Goal: Task Accomplishment & Management: Use online tool/utility

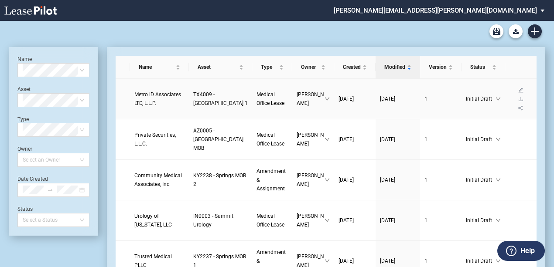
click at [149, 92] on span "Metro ID Associates LTD, L.L.P." at bounding box center [157, 99] width 47 height 15
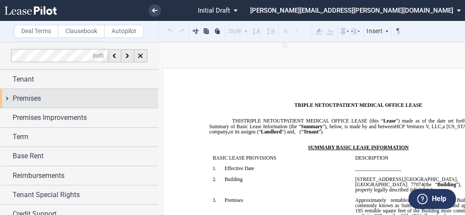
click at [7, 96] on div "Premises" at bounding box center [79, 98] width 158 height 19
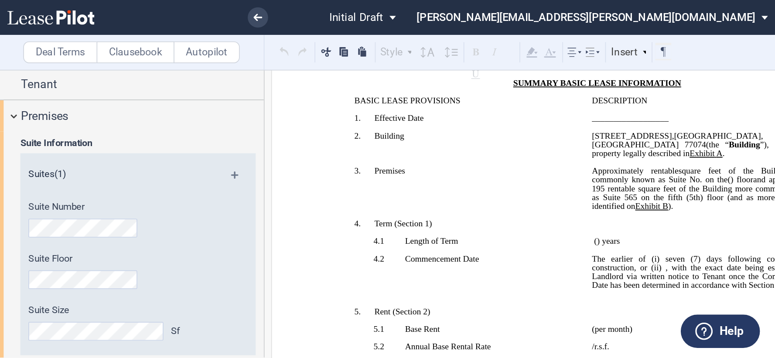
scroll to position [116, 0]
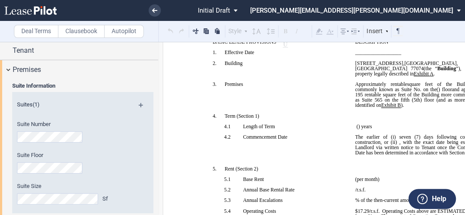
click at [242, 9] on span "status: \a\aInitial Draft\a\a\a\a\a" at bounding box center [237, 10] width 10 height 21
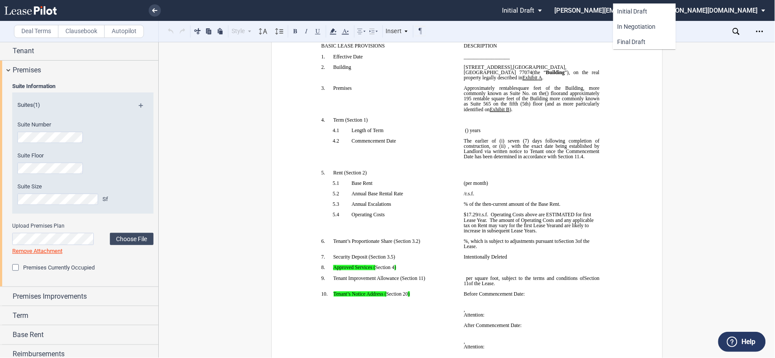
click at [369, 11] on md-backdrop at bounding box center [387, 179] width 775 height 358
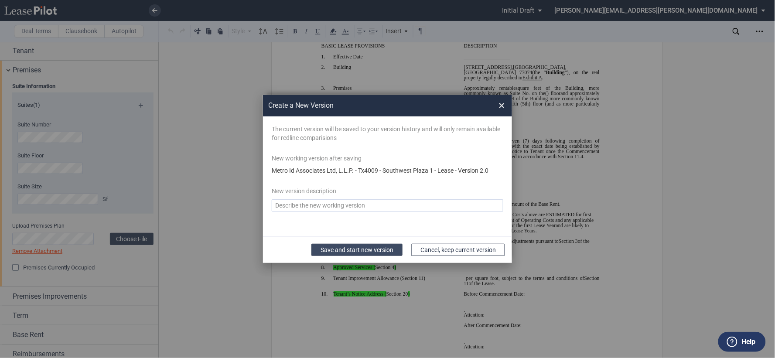
click at [374, 214] on button "Save and start new version" at bounding box center [356, 250] width 91 height 12
click at [347, 214] on button "Save and start new version" at bounding box center [356, 250] width 91 height 12
click at [364, 208] on textarea "Version Desc" at bounding box center [387, 205] width 231 height 13
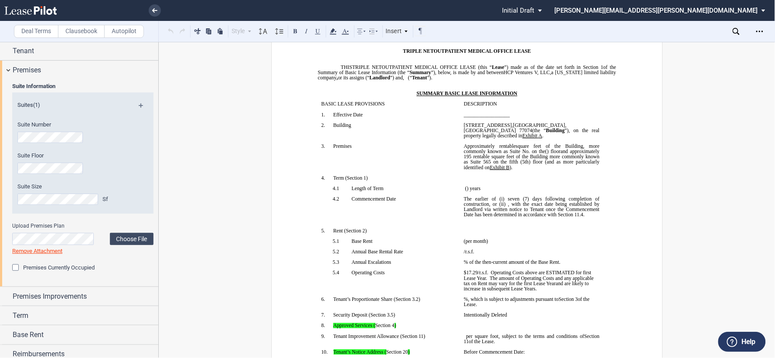
scroll to position [145, 0]
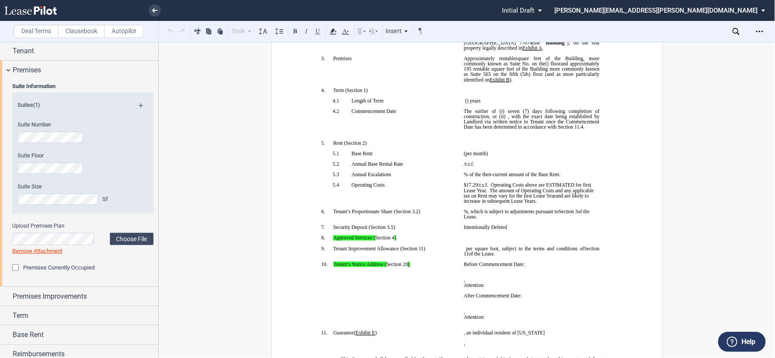
click at [465, 167] on p "﻿ ﻿ /r.s.f." at bounding box center [531, 163] width 136 height 5
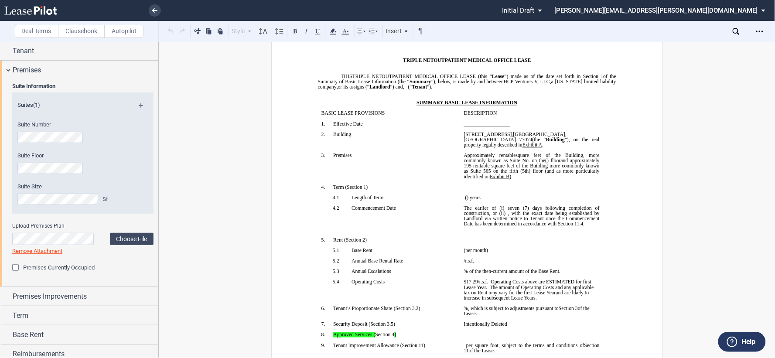
click at [465, 163] on span "square feet of the Building, more commonly known as Suite No." at bounding box center [531, 158] width 137 height 10
click at [0, 211] on html ".bocls-1{fill:#26354a;fill-rule:evenodd} Loading... × Pending... Pending... Ini…" at bounding box center [387, 179] width 775 height 358
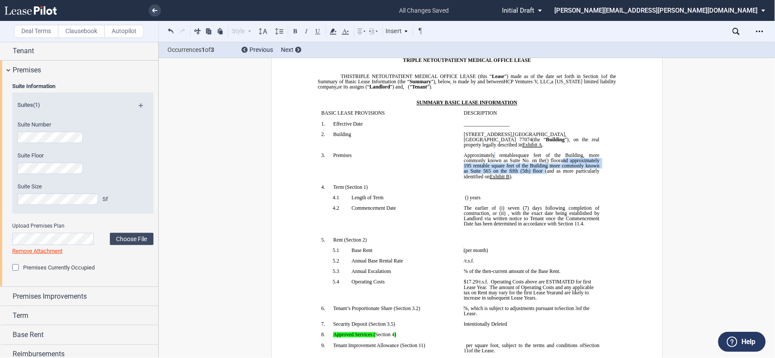
drag, startPoint x: 579, startPoint y: 179, endPoint x: 589, endPoint y: 166, distance: 16.4
click at [465, 166] on span "and approximately 195 rentable square feet of the Building more commonly known …" at bounding box center [531, 168] width 137 height 21
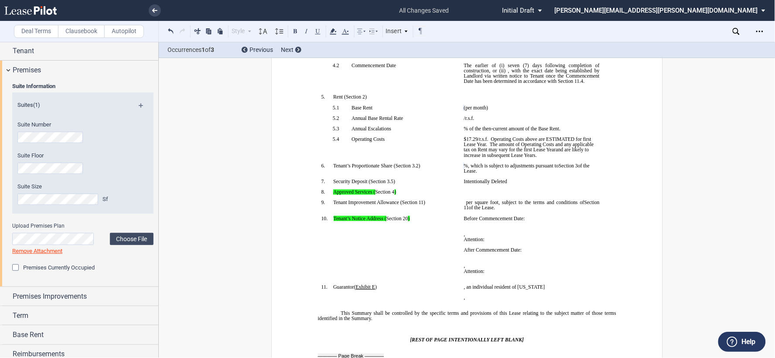
scroll to position [194, 0]
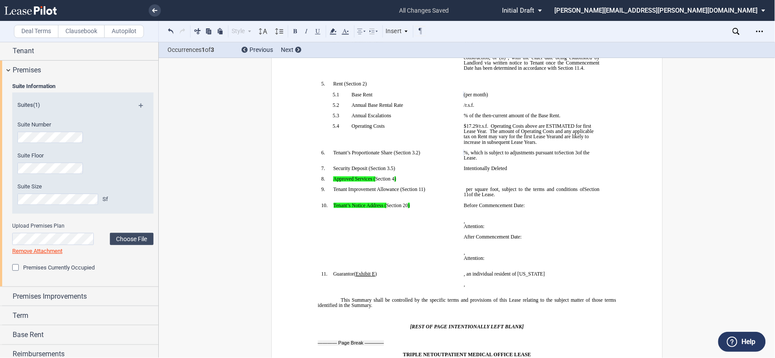
click at [465, 139] on span "The amount of Operating Costs and any applicable tax on Rent may vary for the f…" at bounding box center [528, 134] width 131 height 10
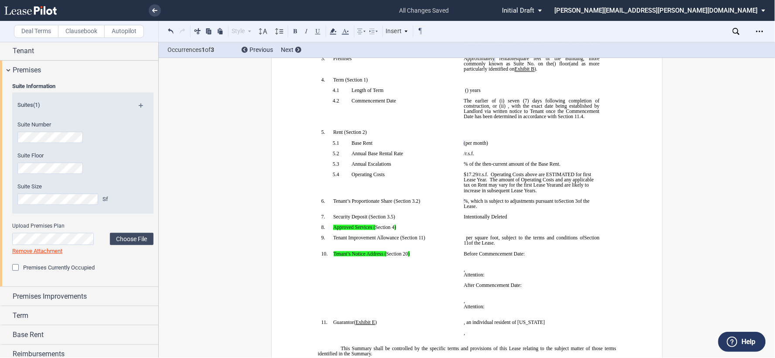
click at [465, 115] on span ", with the exact date being established by Landlord via written notice to Tenan…" at bounding box center [531, 111] width 137 height 16
drag, startPoint x: 543, startPoint y: 115, endPoint x: 486, endPoint y: 134, distance: 59.3
click at [465, 119] on span ", with the exact date being established by Landlord via written notice to Tenan…" at bounding box center [531, 111] width 137 height 16
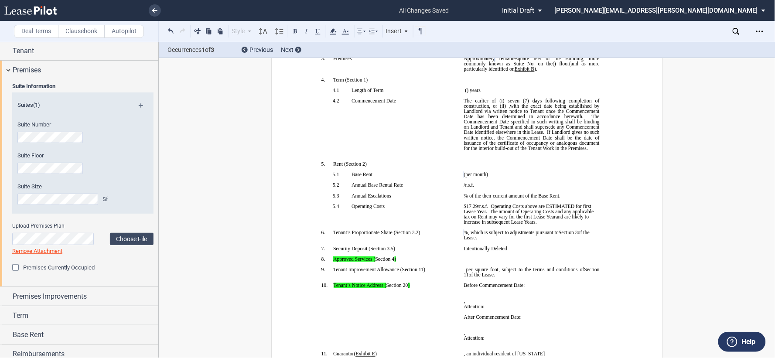
click at [465, 134] on span "with the exact date being established by Landlord via written notice to Tenant …" at bounding box center [531, 127] width 137 height 48
click at [465, 143] on span "with the exact date being established by Landlord via written notice to Tenant …" at bounding box center [531, 127] width 137 height 48
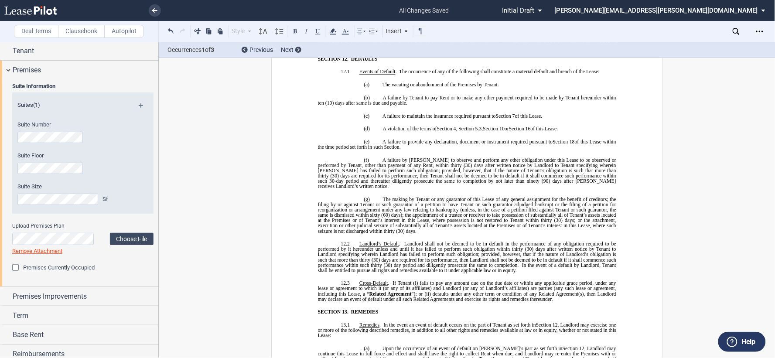
scroll to position [4649, 0]
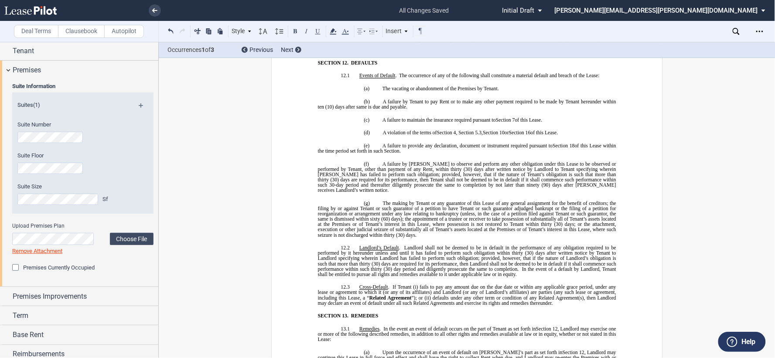
drag, startPoint x: 383, startPoint y: 213, endPoint x: 357, endPoint y: 184, distance: 38.0
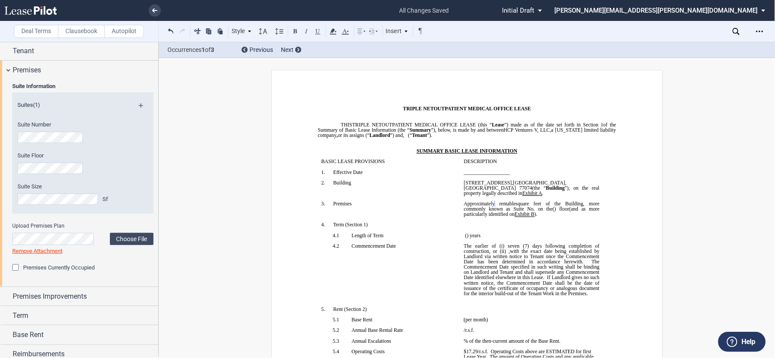
scroll to position [93, 0]
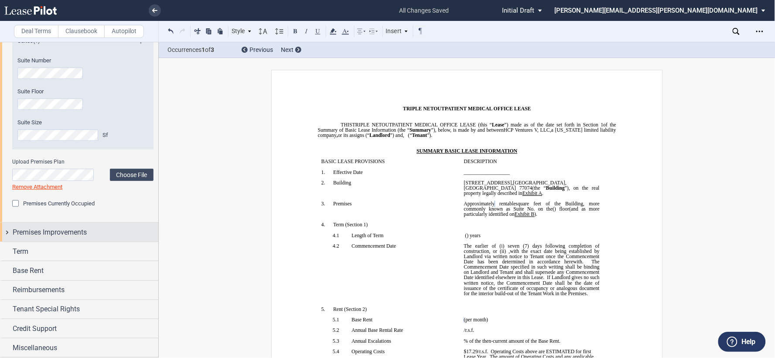
click at [2, 214] on div "Premises Improvements" at bounding box center [79, 232] width 158 height 19
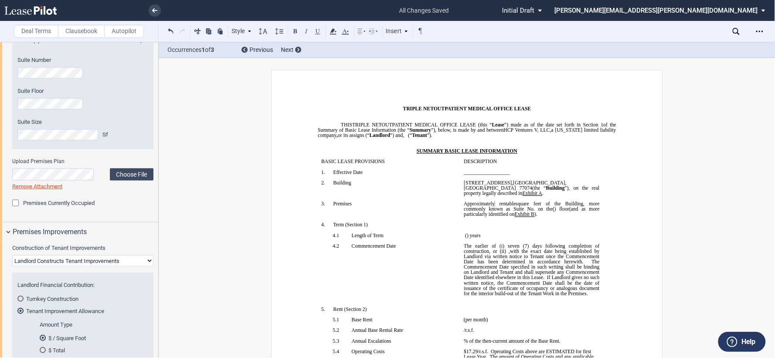
scroll to position [275, 0]
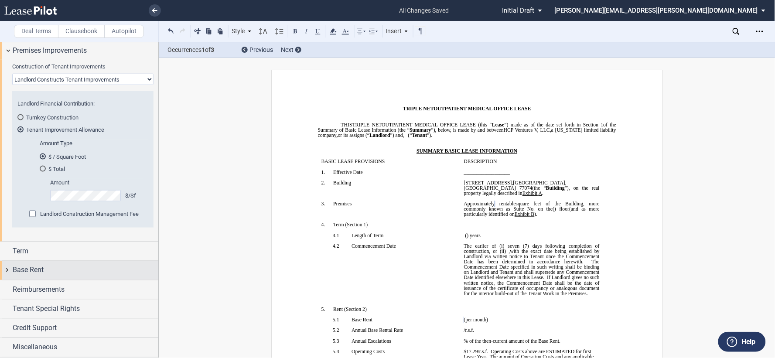
click at [7, 214] on div "Base Rent" at bounding box center [79, 270] width 158 height 19
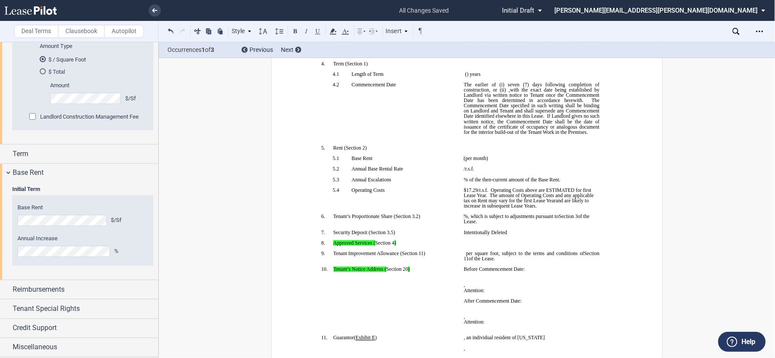
scroll to position [194, 0]
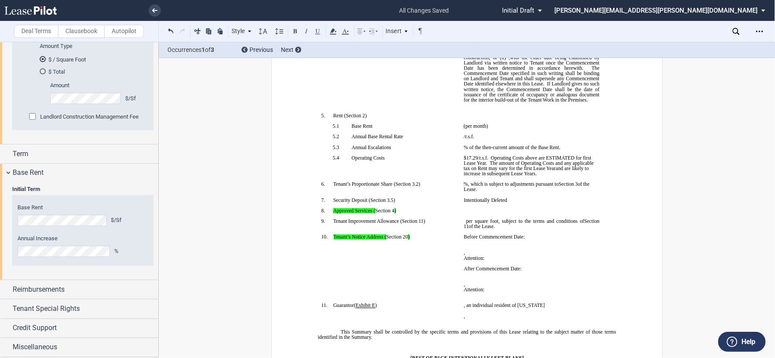
click at [465, 139] on span "/r.s.f." at bounding box center [468, 136] width 10 height 5
click at [465, 155] on p "﻿" at bounding box center [531, 152] width 136 height 5
click at [2, 214] on div "Reimbursements" at bounding box center [79, 289] width 158 height 19
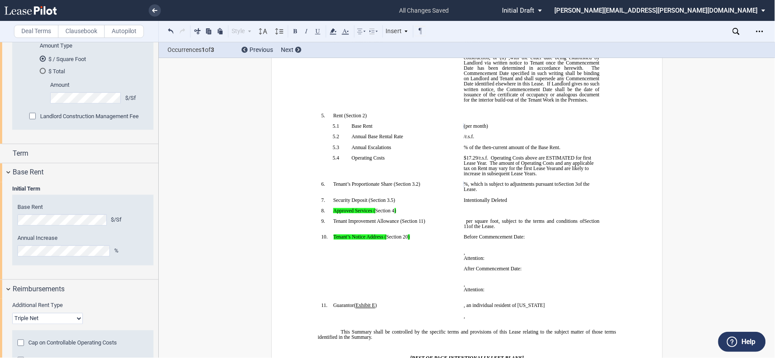
scroll to position [461, 0]
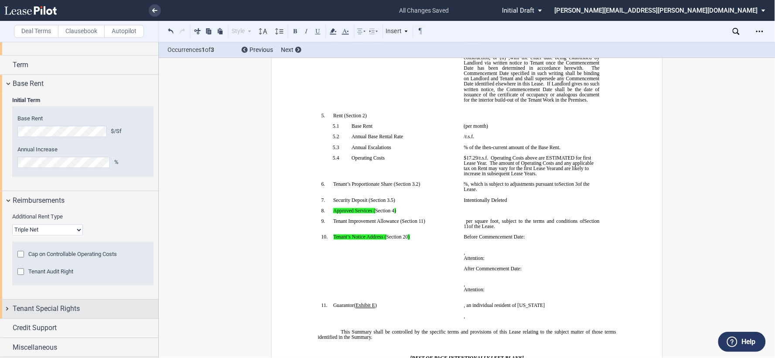
click at [2, 214] on div "Tenant Special Rights" at bounding box center [79, 309] width 158 height 19
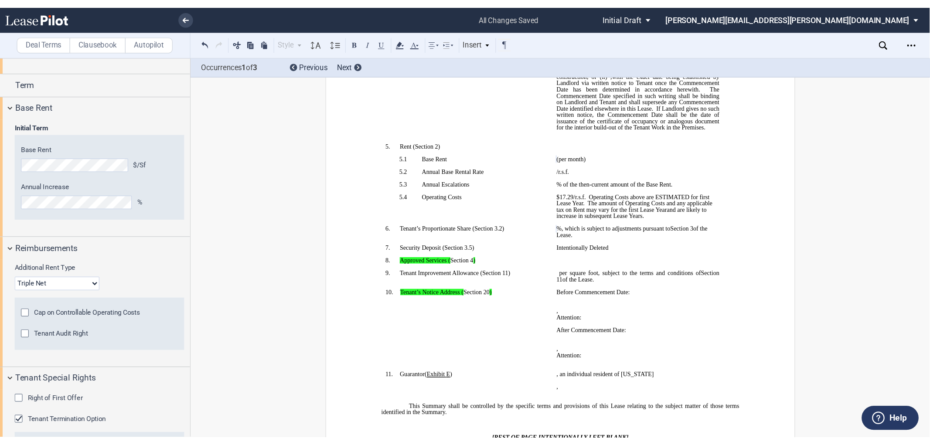
scroll to position [558, 0]
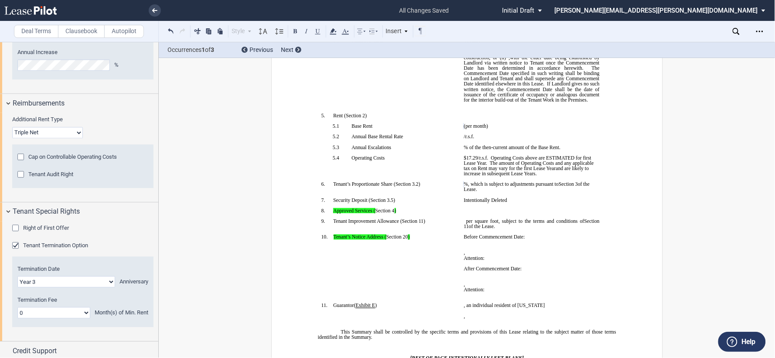
click at [465, 160] on span "$17.29" at bounding box center [470, 157] width 14 height 5
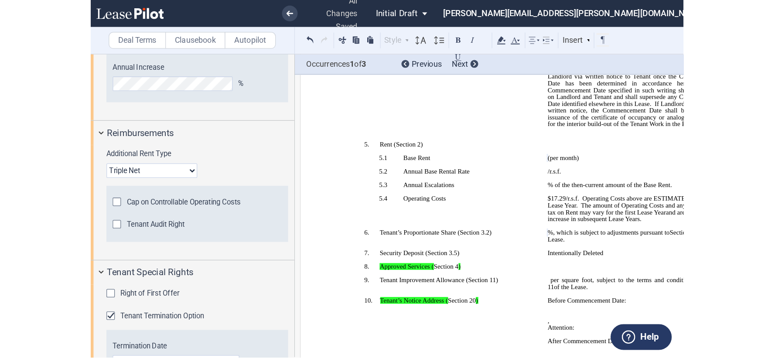
scroll to position [494, 0]
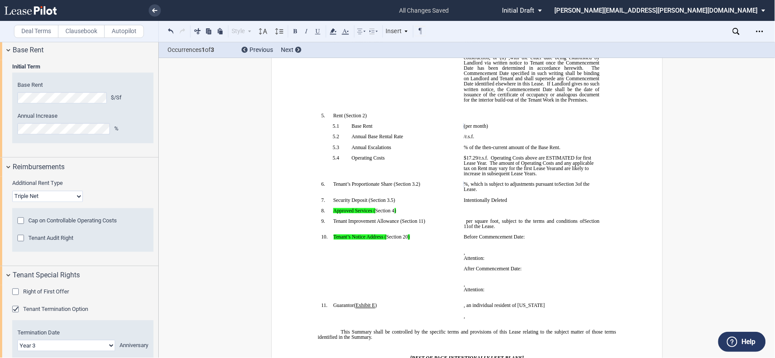
click at [465, 160] on span "$17.29" at bounding box center [470, 157] width 14 height 5
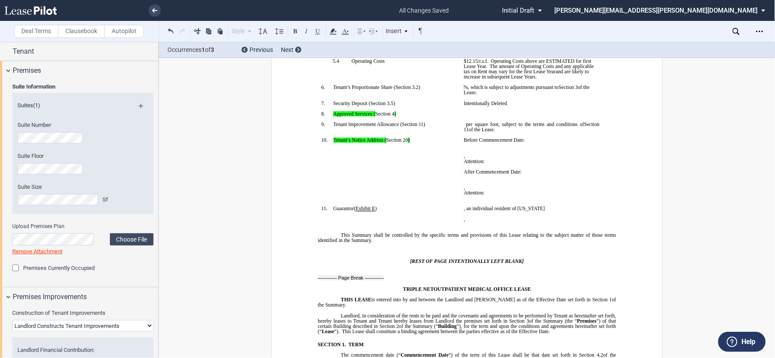
scroll to position [0, 0]
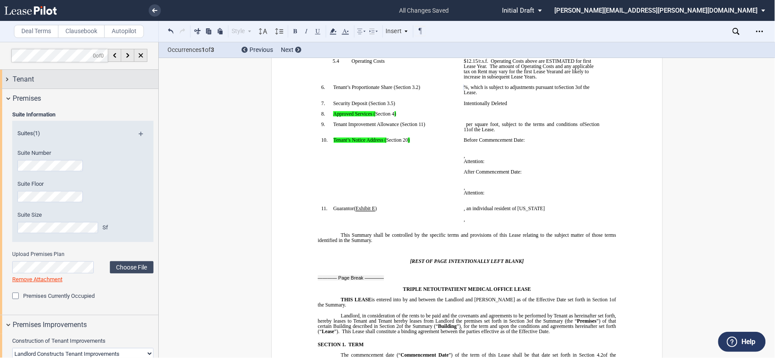
drag, startPoint x: 2, startPoint y: 81, endPoint x: 10, endPoint y: 84, distance: 9.2
click at [2, 81] on div "Tenant" at bounding box center [79, 79] width 158 height 19
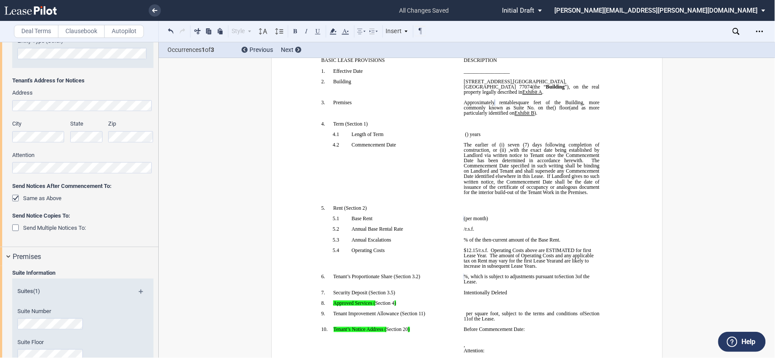
scroll to position [48, 0]
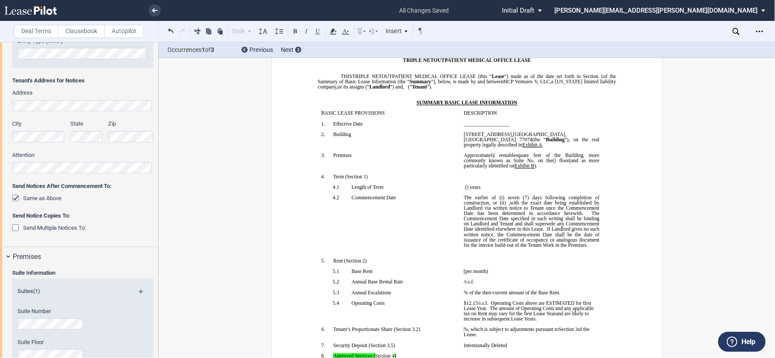
drag, startPoint x: 514, startPoint y: 143, endPoint x: 456, endPoint y: 142, distance: 57.1
click at [456, 142] on tr "!!SET_LEVEL_0!! !!SBL_LEVEL_1!! 2. Building ﻿ [STREET_ADDRESS] (the “ Building …" at bounding box center [459, 142] width 285 height 21
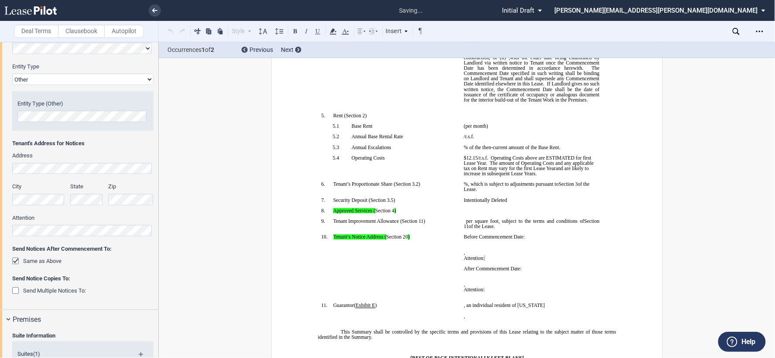
scroll to position [145, 0]
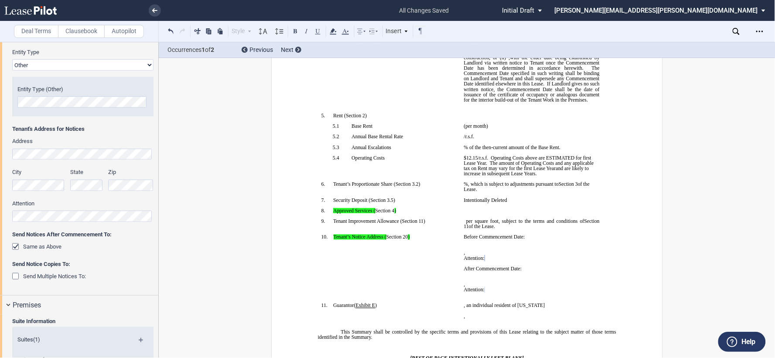
click at [13, 214] on div "Same as Above" at bounding box center [16, 247] width 9 height 9
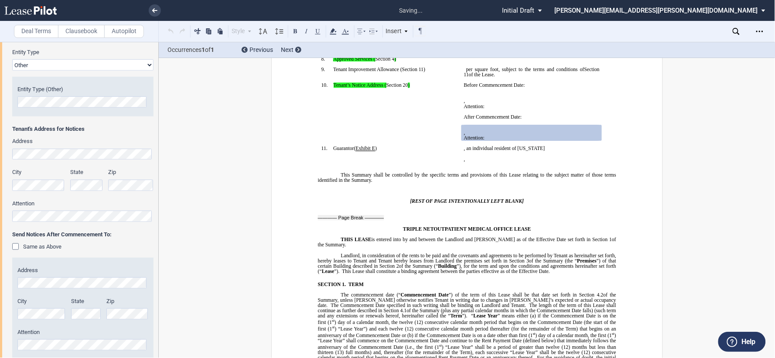
scroll to position [347, 0]
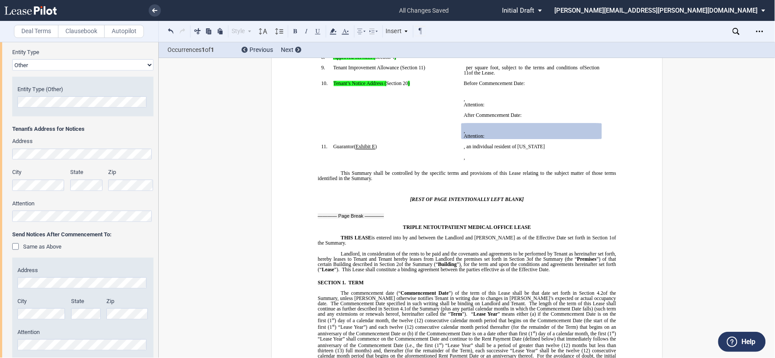
click at [0, 214] on html ".bocls-1{fill:#26354a;fill-rule:evenodd} Loading... × all changes saved Pending…" at bounding box center [387, 179] width 775 height 358
click at [0, 214] on html ".bocls-1{fill:#26354a;fill-rule:evenodd} Loading... × saving... Pending... Pend…" at bounding box center [387, 179] width 775 height 358
click at [35, 214] on div "City State Zip" at bounding box center [82, 312] width 141 height 31
click at [19, 214] on div "Address City State Zip Attention" at bounding box center [82, 309] width 141 height 102
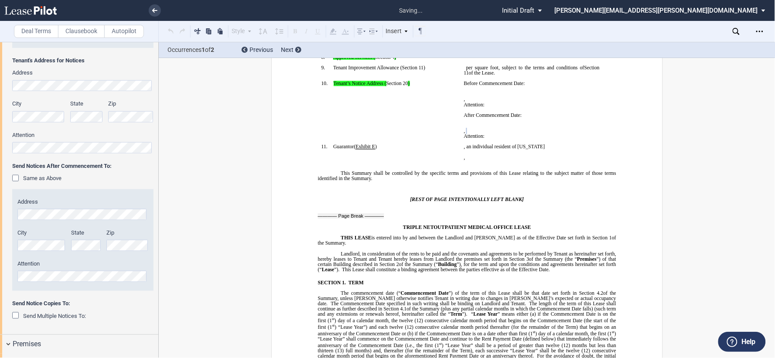
click at [0, 214] on html ".bocls-1{fill:#26354a;fill-rule:evenodd} Loading... × saving... Pending... Pend…" at bounding box center [387, 179] width 775 height 358
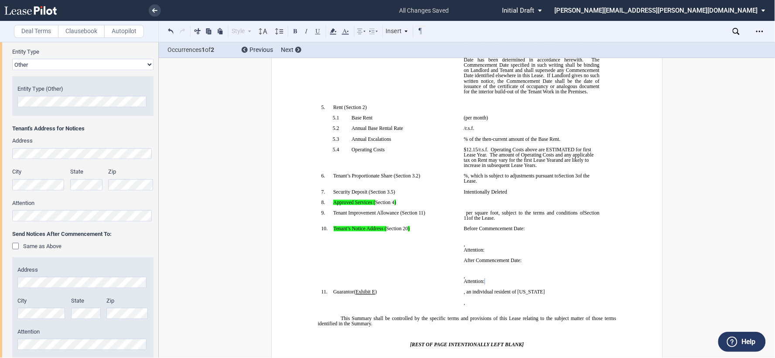
scroll to position [134, 0]
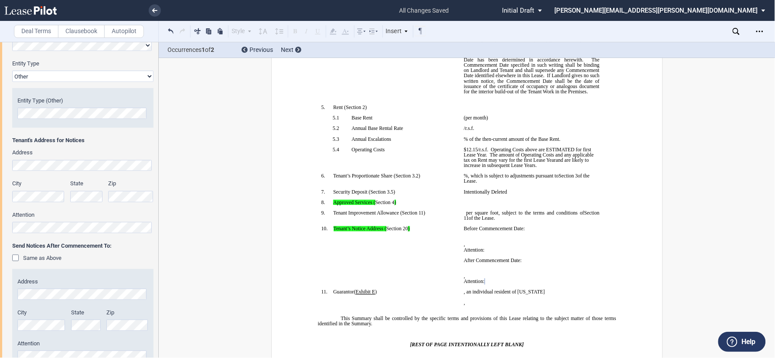
click at [0, 174] on html ".bocls-1{fill:#26354a;fill-rule:evenodd} Loading... × all changes saved Pending…" at bounding box center [387, 179] width 775 height 358
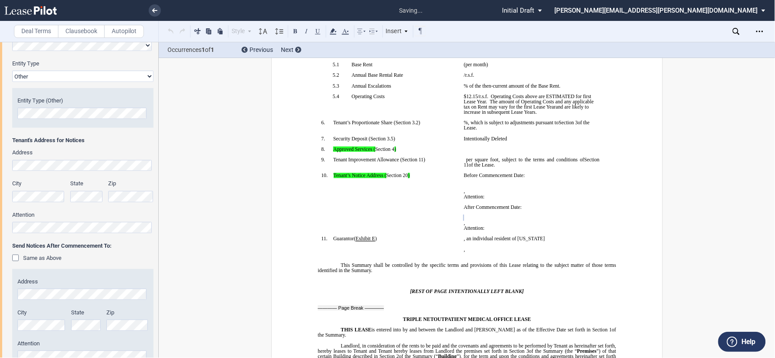
scroll to position [342, 0]
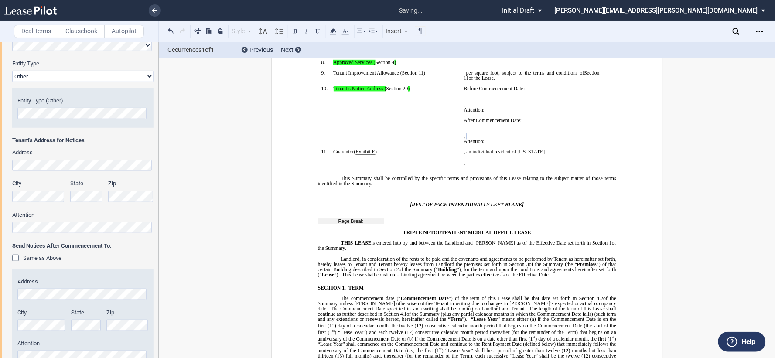
click at [0, 214] on html ".bocls-1{fill:#26354a;fill-rule:evenodd} Loading... × saving... Pending... Pend…" at bounding box center [387, 179] width 775 height 358
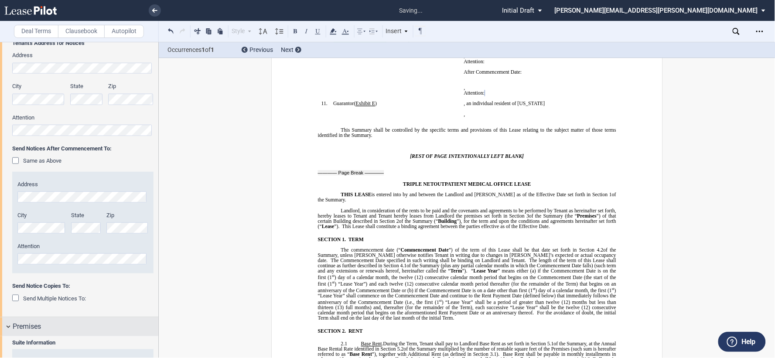
scroll to position [279, 0]
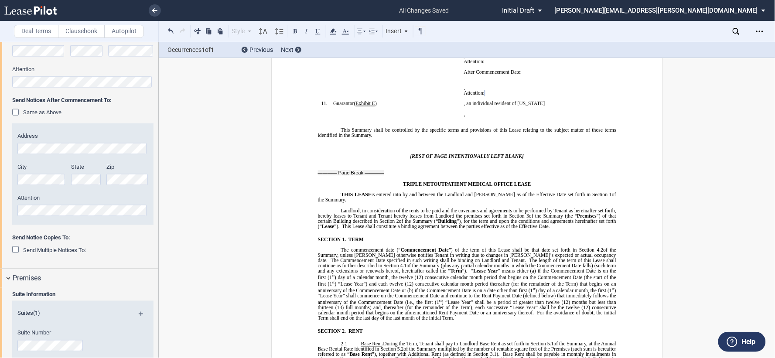
click at [405, 122] on td "!!SET_LEVEL_0!! !!SBL_LEVEL_1!! 11. Guarantors Guarantor ( Exhibit ﻿ E ﻿ ) ﻿" at bounding box center [388, 111] width 143 height 21
drag, startPoint x: 416, startPoint y: 81, endPoint x: 421, endPoint y: 120, distance: 39.9
click at [347, 75] on td "!!SET_LEVEL_0!! !!SBL_LEVEL_1!! 10. Tenant’s Notice Address ( ﻿ Section 20 ﻿ ) ﻿" at bounding box center [388, 69] width 143 height 63
click at [465, 138] on span "This Summary shall be controlled by the specific terms and provisions of this L…" at bounding box center [466, 132] width 299 height 10
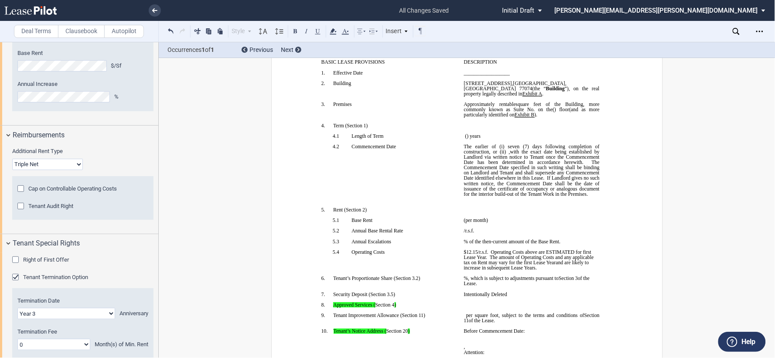
scroll to position [1041, 0]
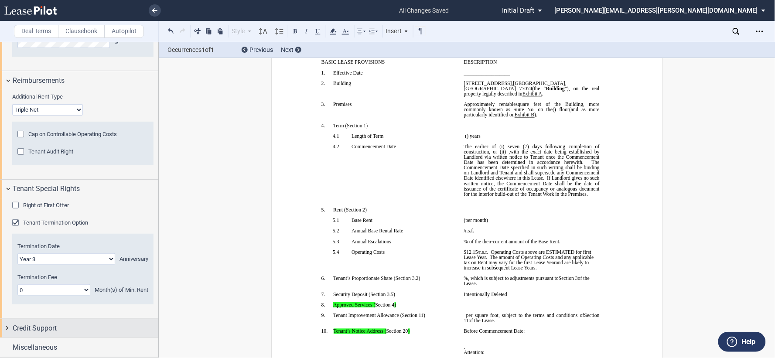
click at [5, 214] on div "Credit Support" at bounding box center [79, 328] width 158 height 19
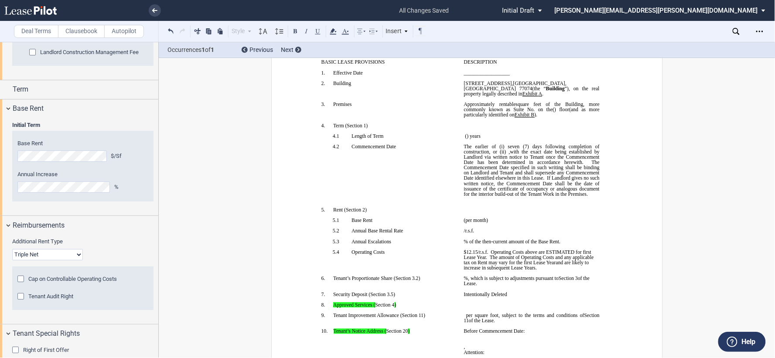
scroll to position [702, 0]
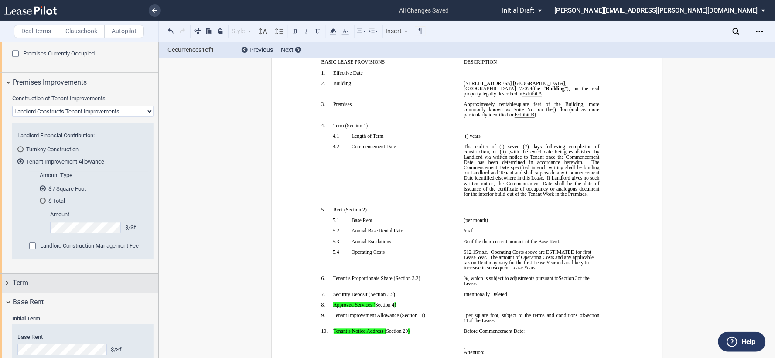
click at [7, 214] on div "Term" at bounding box center [79, 283] width 158 height 19
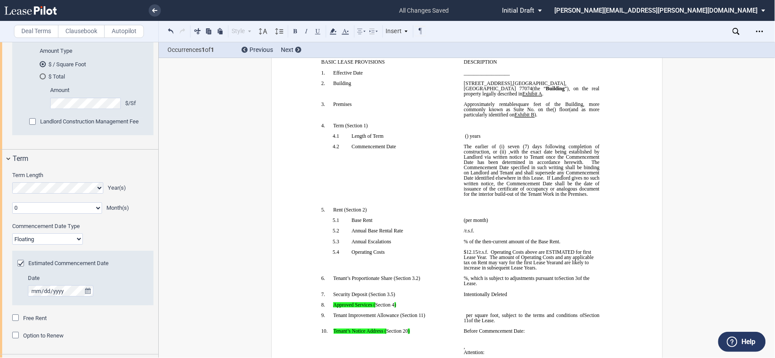
scroll to position [750, 0]
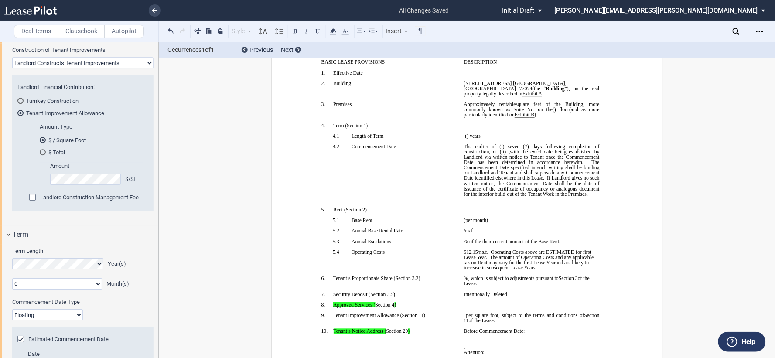
click at [32, 197] on div "Landlord Construction Management Fee" at bounding box center [33, 198] width 9 height 9
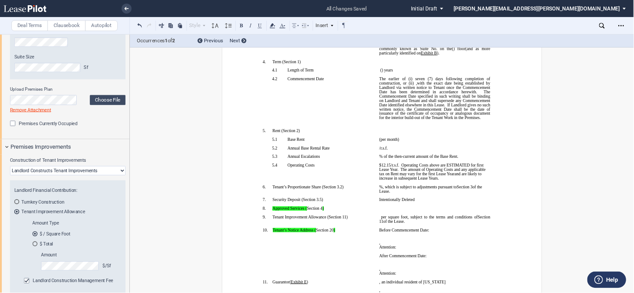
scroll to position [198, 0]
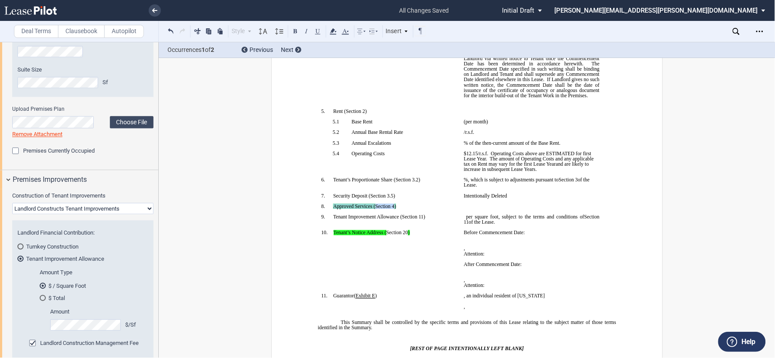
drag, startPoint x: 332, startPoint y: 242, endPoint x: 446, endPoint y: 241, distance: 113.8
click at [446, 209] on p "8. Approved Services ( ﻿ Section 4 ﻿ )" at bounding box center [395, 206] width 124 height 5
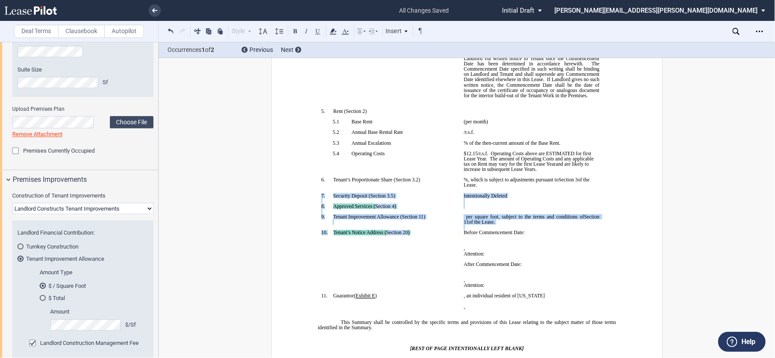
drag, startPoint x: 367, startPoint y: 240, endPoint x: 310, endPoint y: 228, distance: 57.5
click at [334, 34] on use at bounding box center [333, 31] width 7 height 6
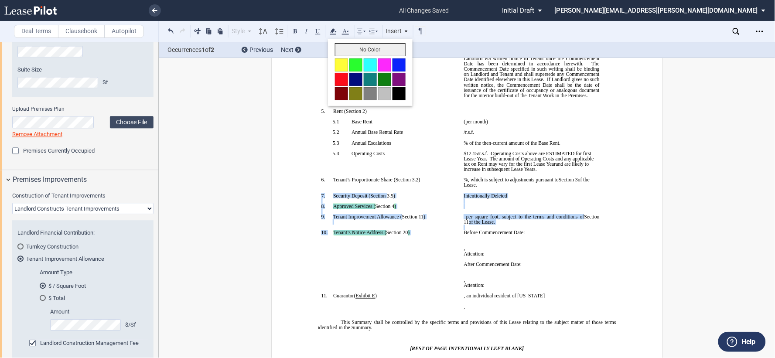
click at [354, 50] on button "No Color" at bounding box center [370, 49] width 71 height 13
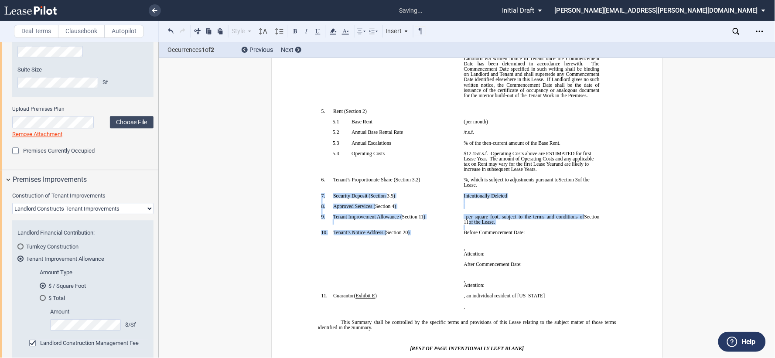
drag, startPoint x: 461, startPoint y: 238, endPoint x: 469, endPoint y: 238, distance: 8.3
click at [463, 209] on p "﻿" at bounding box center [531, 206] width 136 height 5
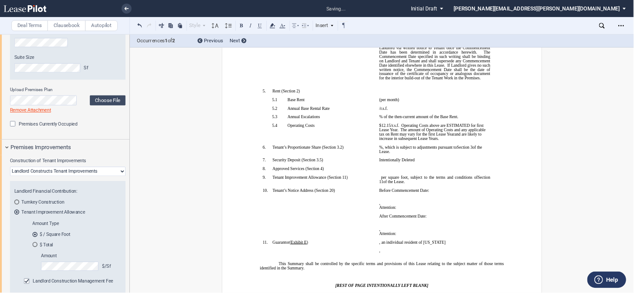
scroll to position [605, 0]
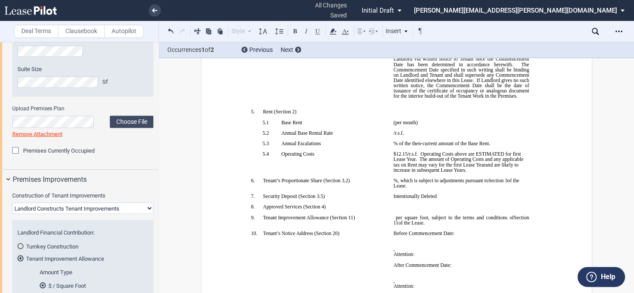
drag, startPoint x: 757, startPoint y: 1, endPoint x: 395, endPoint y: 231, distance: 428.7
click at [395, 209] on p "﻿" at bounding box center [461, 206] width 136 height 5
click at [393, 209] on p "﻿" at bounding box center [461, 206] width 136 height 5
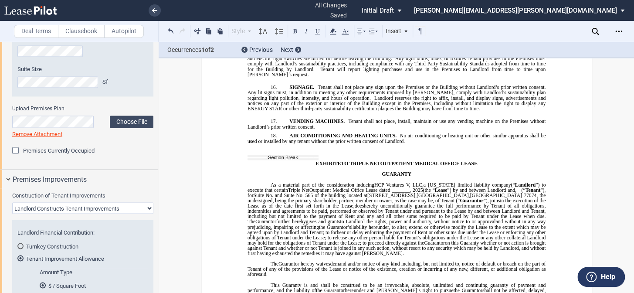
scroll to position [9115, 0]
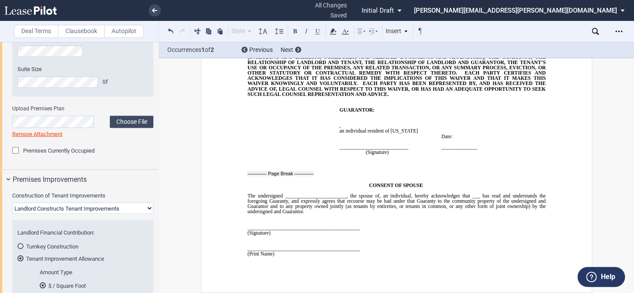
scroll to position [9987, 0]
drag, startPoint x: 415, startPoint y: 175, endPoint x: 456, endPoint y: 182, distance: 41.6
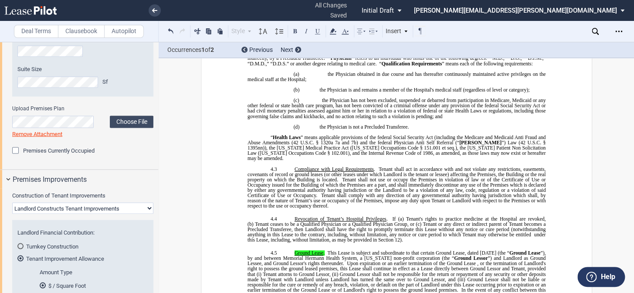
scroll to position [2258, 0]
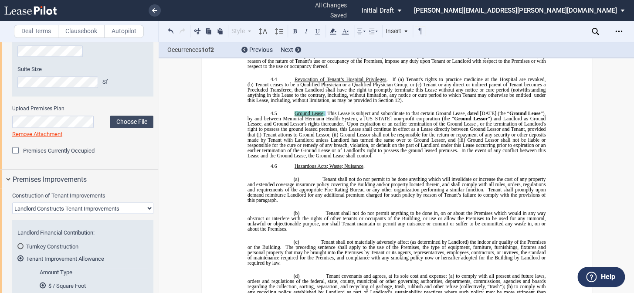
drag, startPoint x: 324, startPoint y: 240, endPoint x: 282, endPoint y: 241, distance: 41.4
click at [282, 158] on p "4.5 Ground Lease . This Lease is subject and subordinate to that certain Ground…" at bounding box center [396, 135] width 298 height 48
click at [337, 31] on icon at bounding box center [333, 31] width 10 height 10
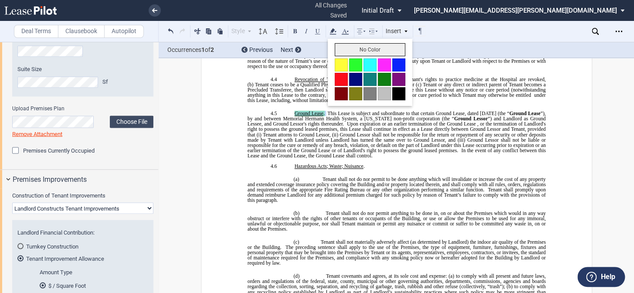
click at [342, 44] on button "No Color" at bounding box center [370, 49] width 71 height 13
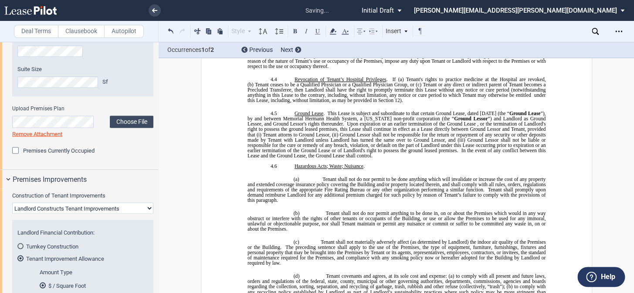
click at [447, 143] on span "Ground Lessor shall not be responsible for the return or repayment of any secur…" at bounding box center [396, 137] width 299 height 10
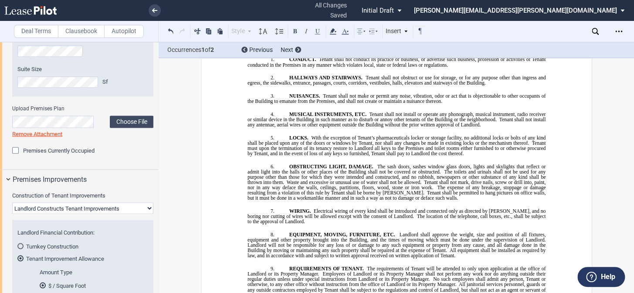
scroll to position [9193, 0]
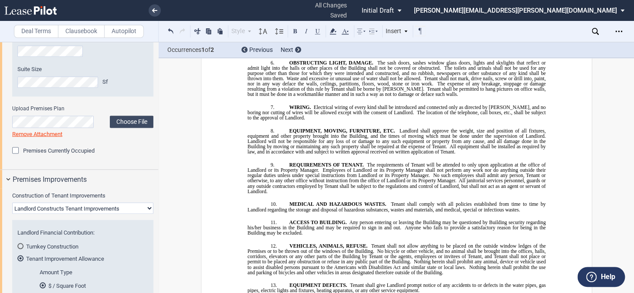
drag, startPoint x: 299, startPoint y: 153, endPoint x: 267, endPoint y: 129, distance: 39.8
click at [347, 30] on icon at bounding box center [345, 31] width 10 height 10
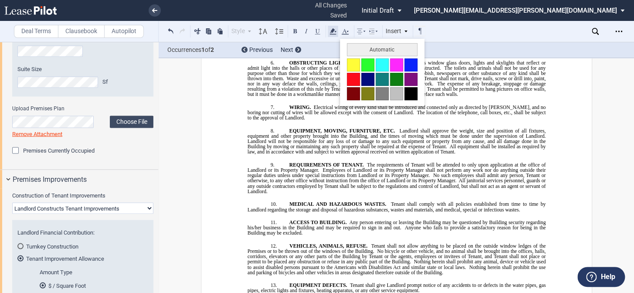
click at [336, 31] on use at bounding box center [333, 31] width 7 height 6
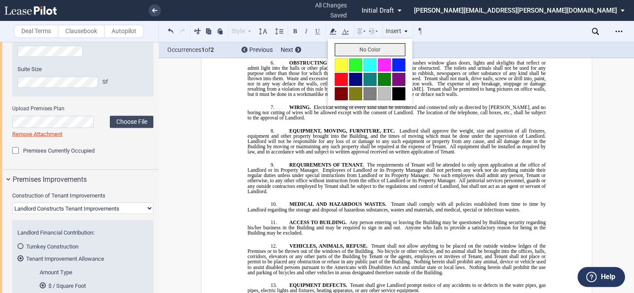
click at [343, 48] on button "No Color" at bounding box center [370, 49] width 71 height 13
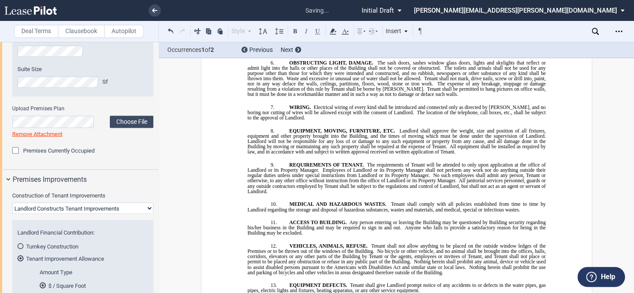
drag, startPoint x: 248, startPoint y: 156, endPoint x: 290, endPoint y: 153, distance: 42.0
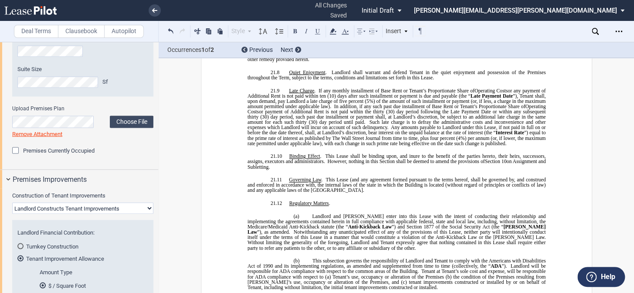
scroll to position [6344, 0]
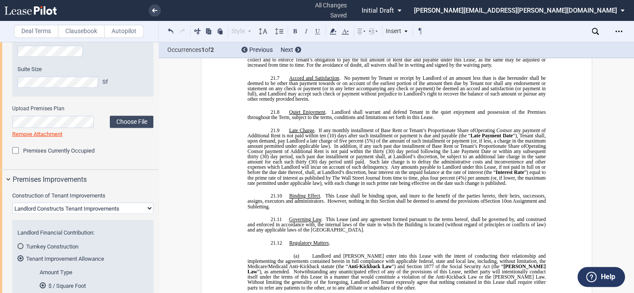
click at [465, 31] on div "Open Lease options menu" at bounding box center [619, 31] width 14 height 14
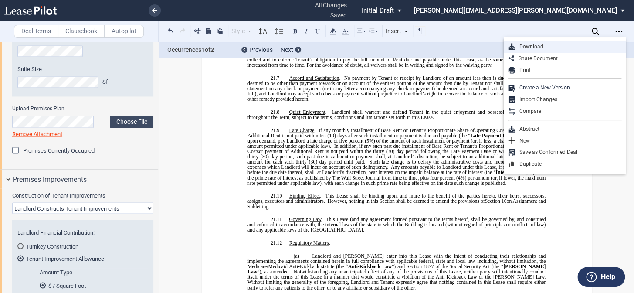
click at [465, 48] on div "Download" at bounding box center [568, 46] width 106 height 7
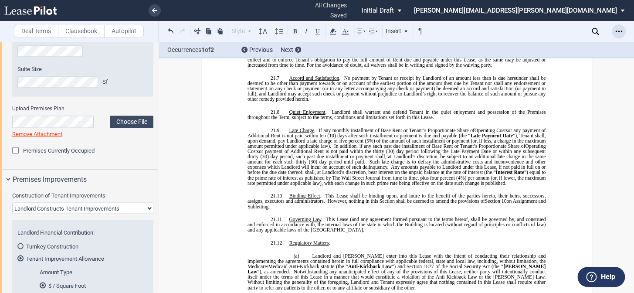
click at [465, 33] on icon "Open Lease options menu" at bounding box center [619, 31] width 7 height 7
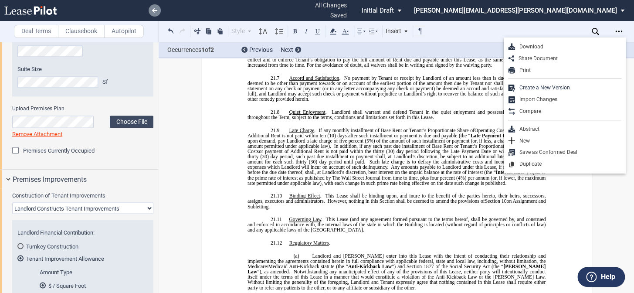
click at [150, 10] on link at bounding box center [155, 10] width 12 height 12
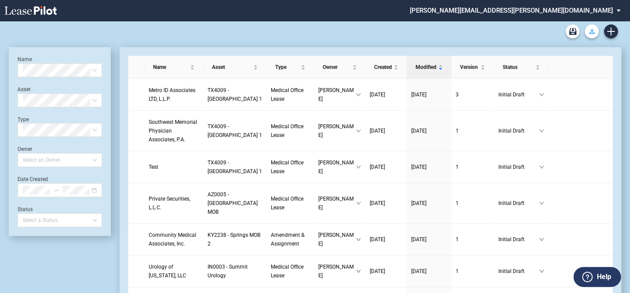
click at [593, 30] on icon "Download Blank Form" at bounding box center [592, 31] width 6 height 5
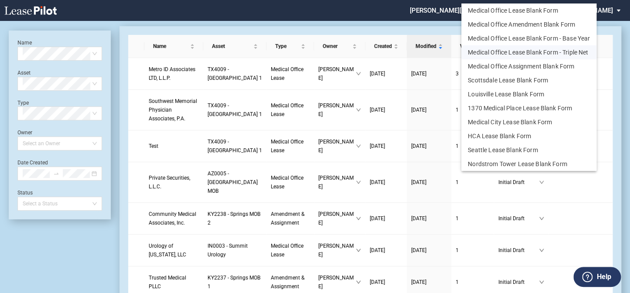
click at [544, 52] on button "Medical Office Lease Blank Form - Triple Net" at bounding box center [528, 52] width 135 height 14
